Goal: Transaction & Acquisition: Download file/media

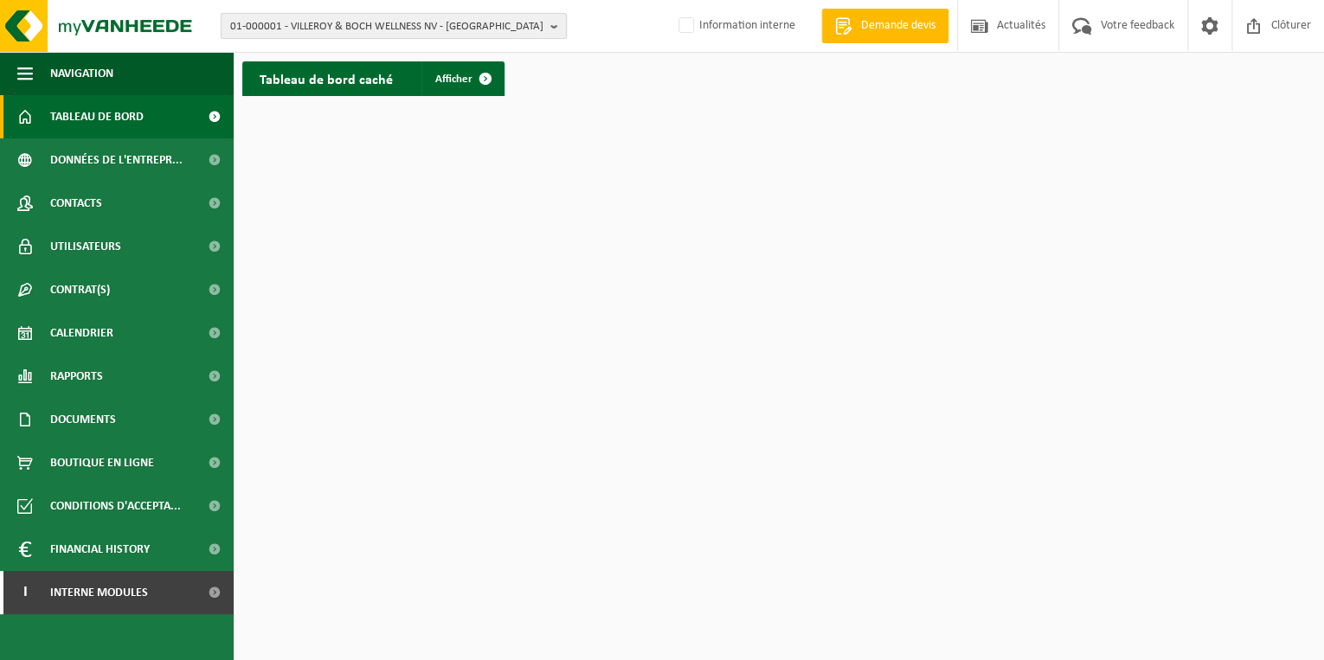
click at [554, 23] on b "button" at bounding box center [558, 26] width 16 height 24
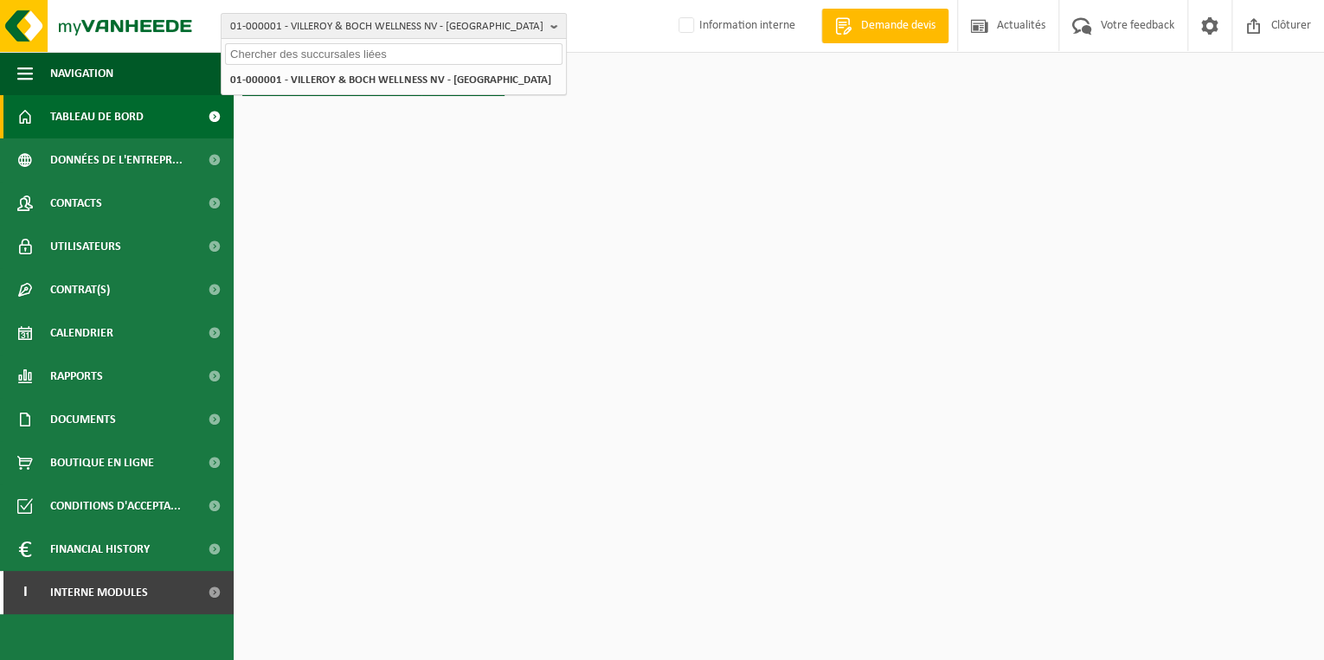
click at [430, 54] on input "text" at bounding box center [393, 54] width 337 height 22
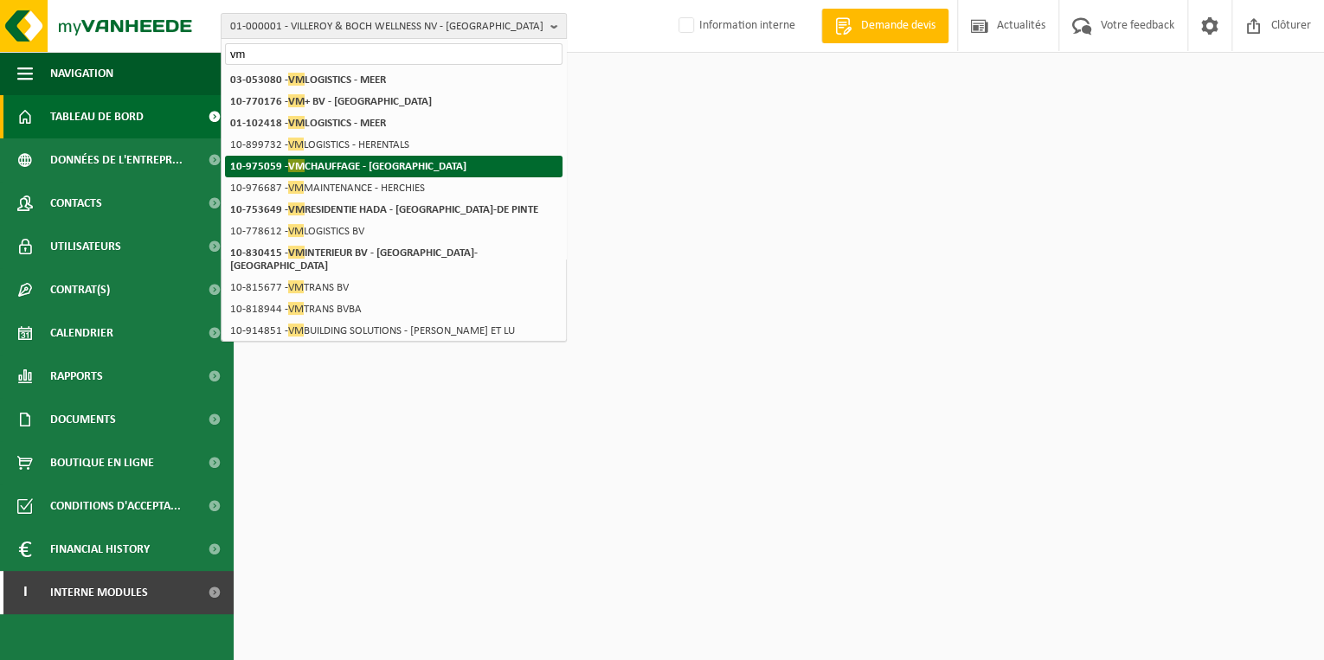
type input "vm"
click at [366, 165] on strong "10-975059 - VM CHAUFFAGE - dunkerque" at bounding box center [348, 165] width 236 height 13
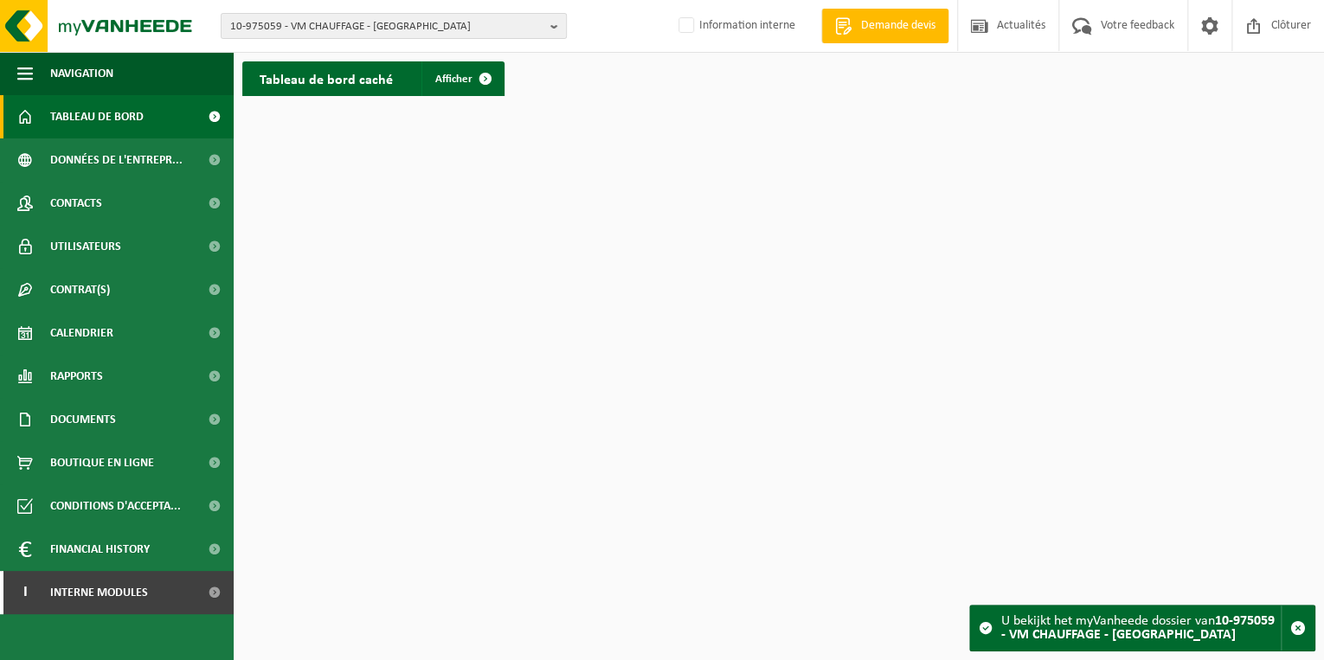
click at [1152, 634] on strong "10-975059 - VM CHAUFFAGE - dunkerque" at bounding box center [1137, 628] width 273 height 28
click at [84, 377] on span "Rapports" at bounding box center [76, 376] width 53 height 43
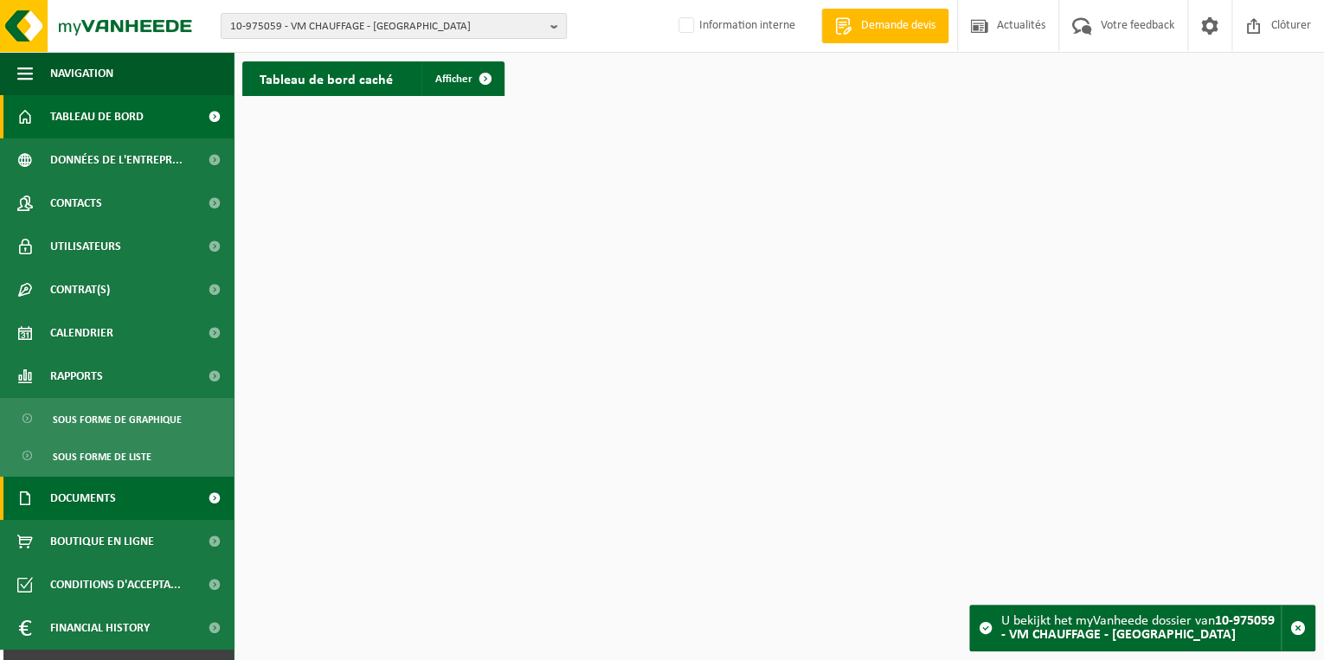
click at [85, 495] on span "Documents" at bounding box center [83, 498] width 66 height 43
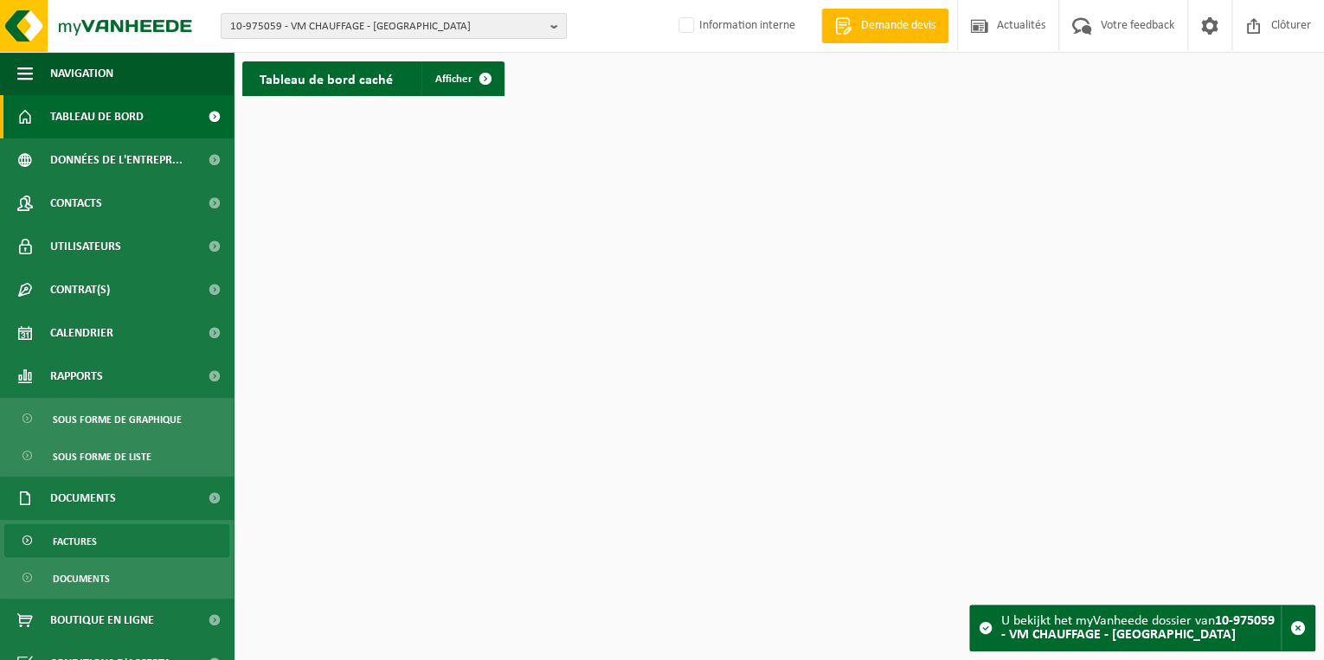
click at [62, 547] on span "Factures" at bounding box center [75, 541] width 44 height 33
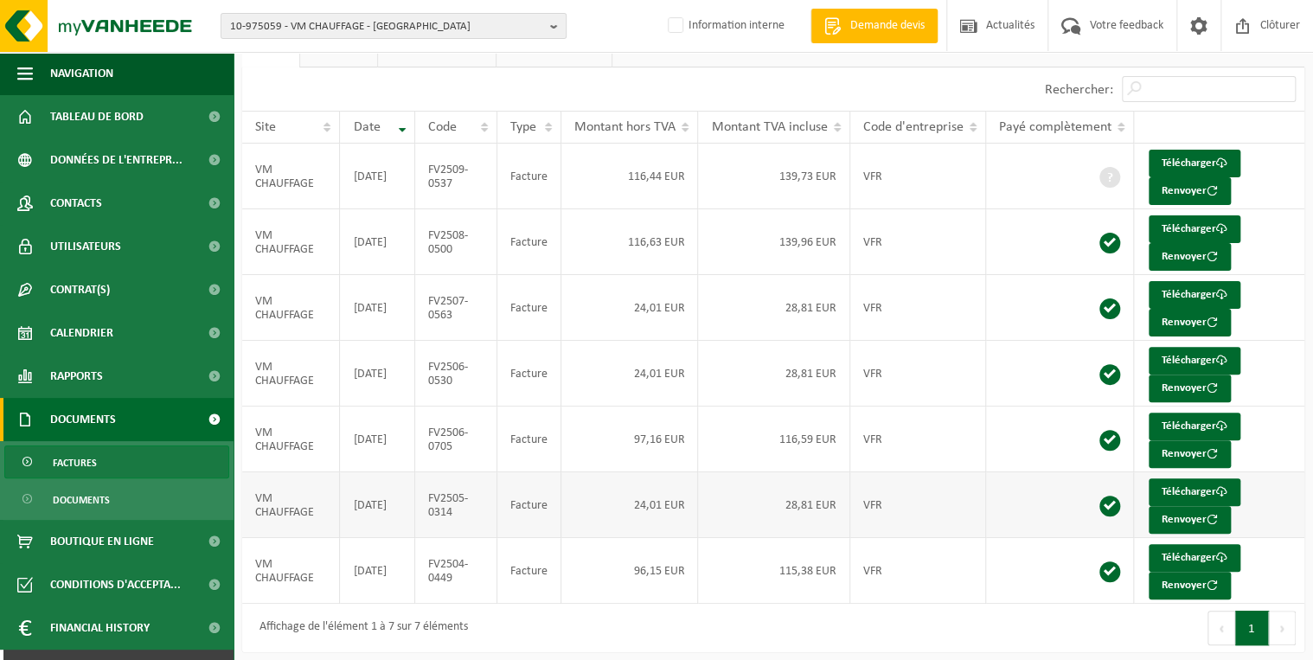
scroll to position [73, 0]
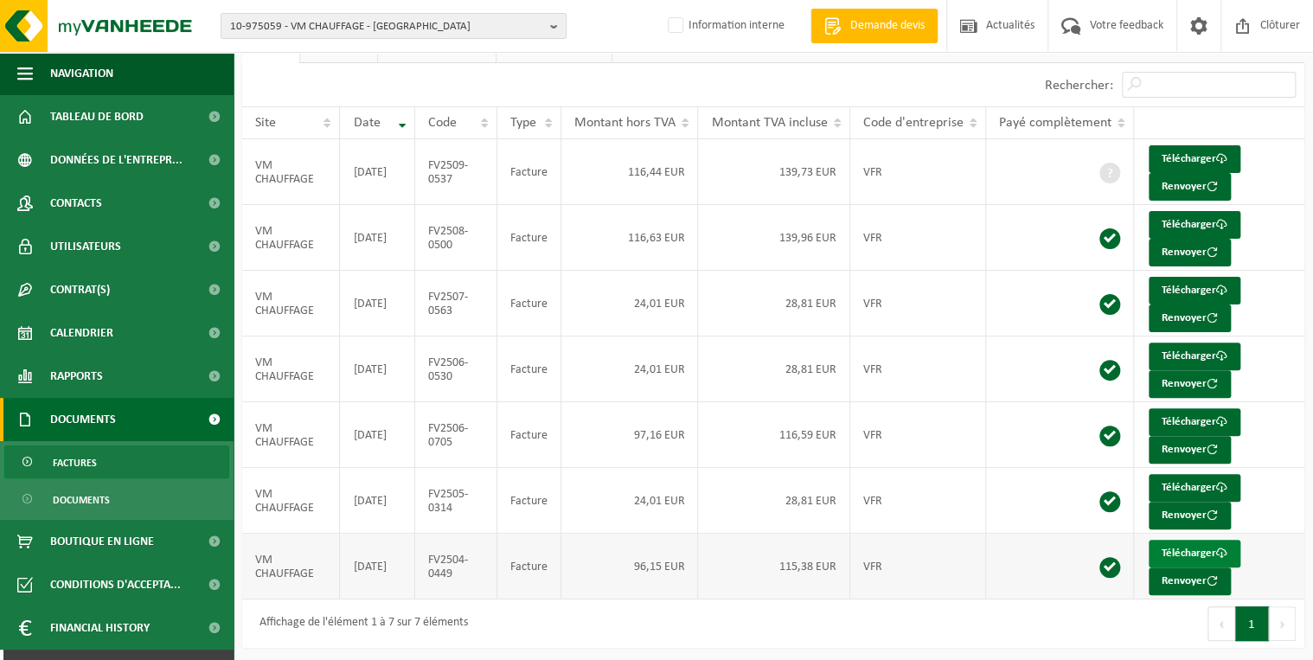
click at [1180, 547] on link "Télécharger" at bounding box center [1195, 554] width 92 height 28
click at [1180, 417] on link "Télécharger" at bounding box center [1195, 422] width 92 height 28
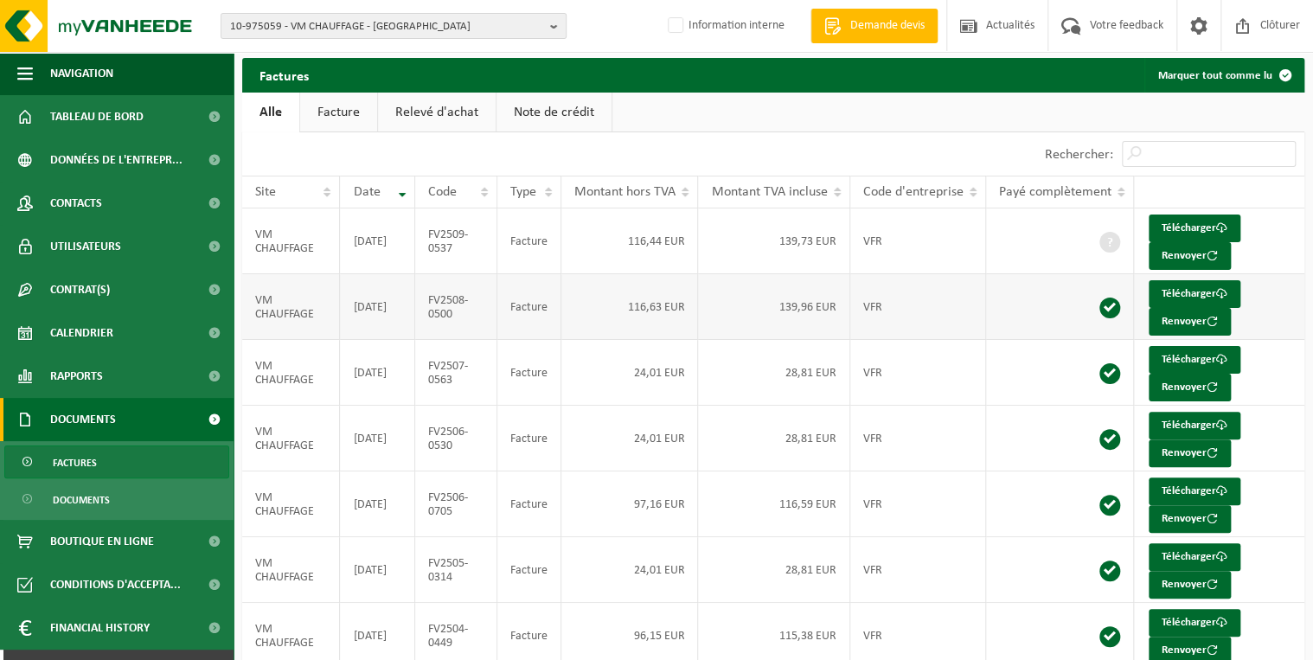
scroll to position [0, 0]
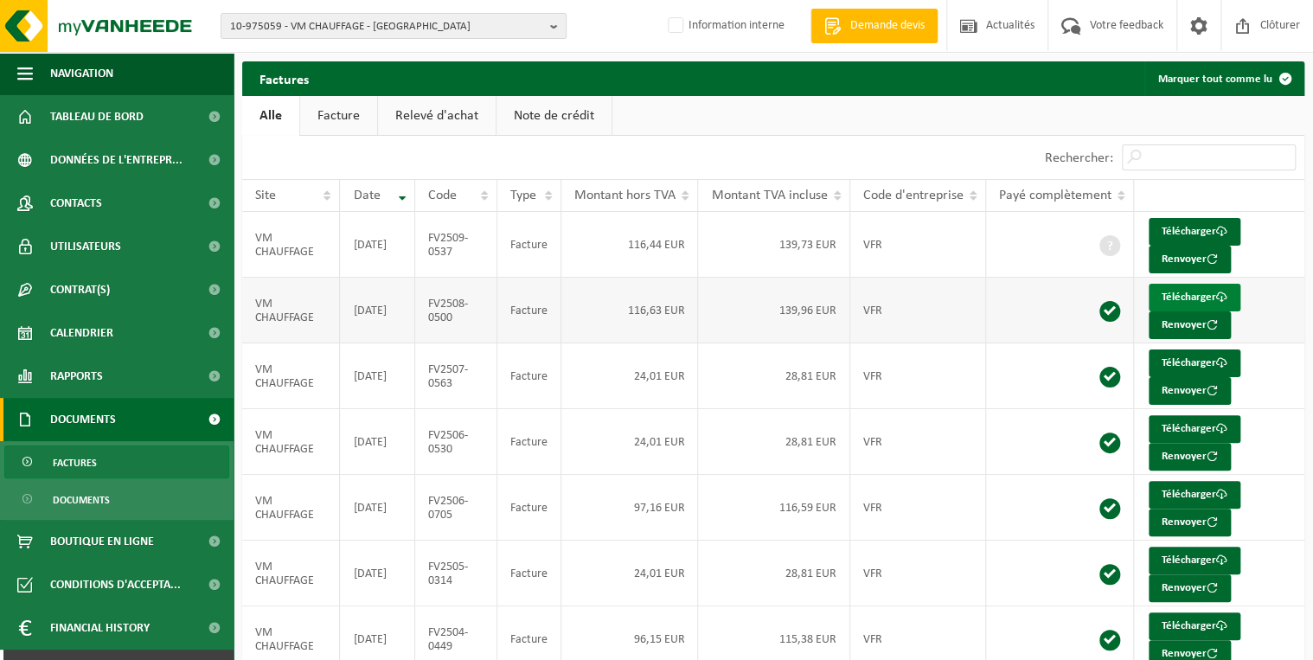
click at [1196, 292] on link "Télécharger" at bounding box center [1195, 298] width 92 height 28
click at [1194, 225] on link "Télécharger" at bounding box center [1195, 232] width 92 height 28
